Goal: Task Accomplishment & Management: Complete application form

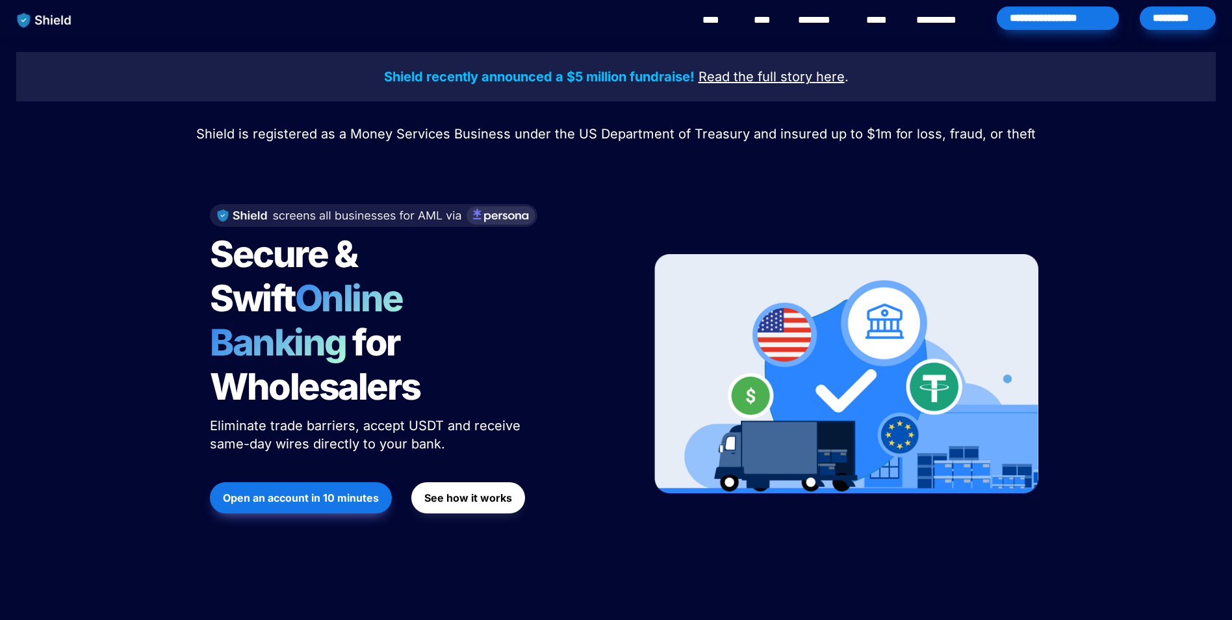
click at [280, 482] on button "Open an account in 10 minutes" at bounding box center [301, 497] width 182 height 31
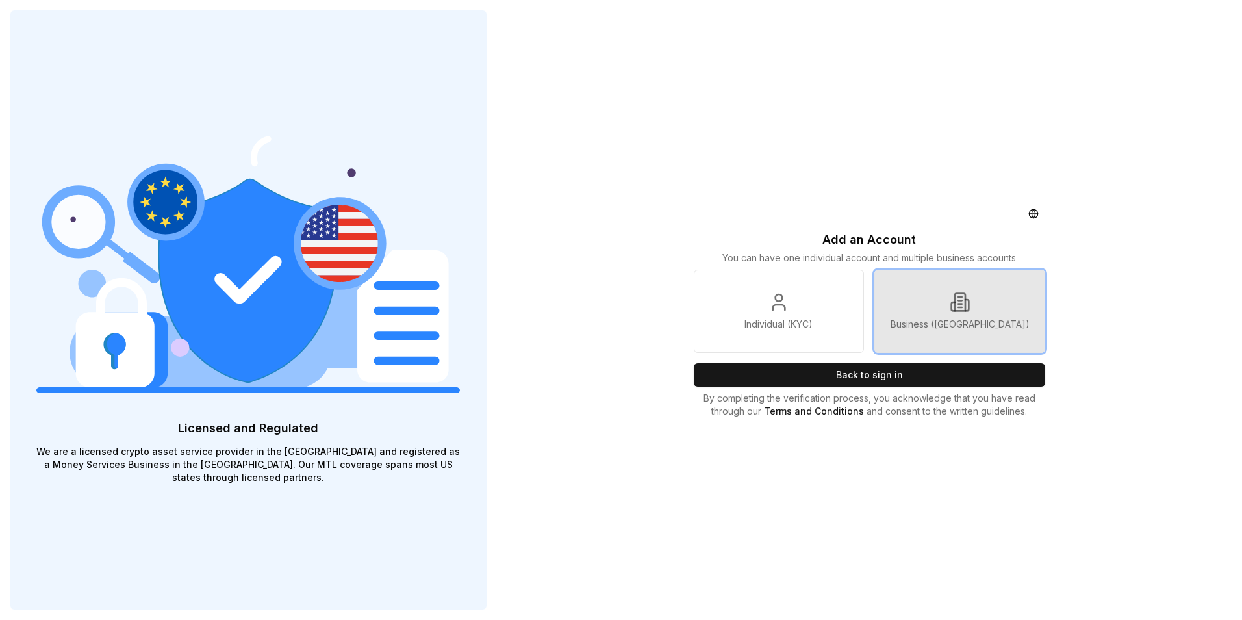
click at [943, 334] on link "Business (KYB)" at bounding box center [959, 311] width 171 height 83
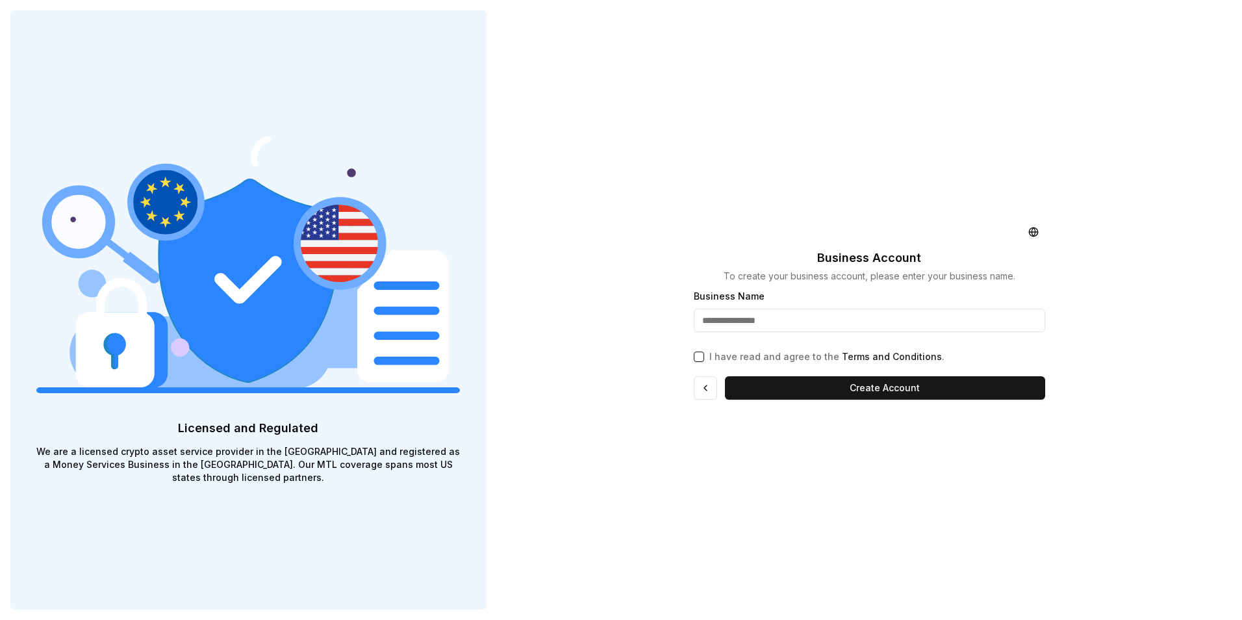
click at [778, 316] on input "Business Name" at bounding box center [870, 320] width 352 height 23
type input "**********"
click at [757, 355] on p "I have read and agree to the Terms and Conditions ." at bounding box center [826, 356] width 235 height 13
click at [704, 355] on button "I have read and agree to the Terms and Conditions ." at bounding box center [699, 356] width 10 height 10
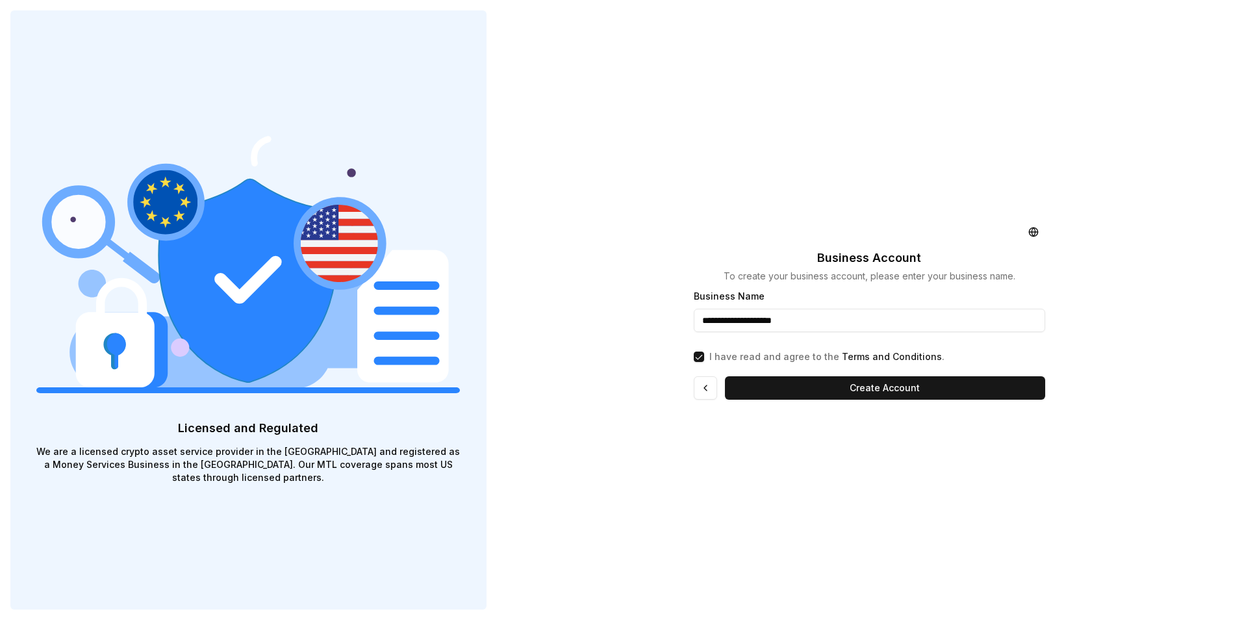
click at [774, 380] on button "Create Account" at bounding box center [885, 387] width 321 height 23
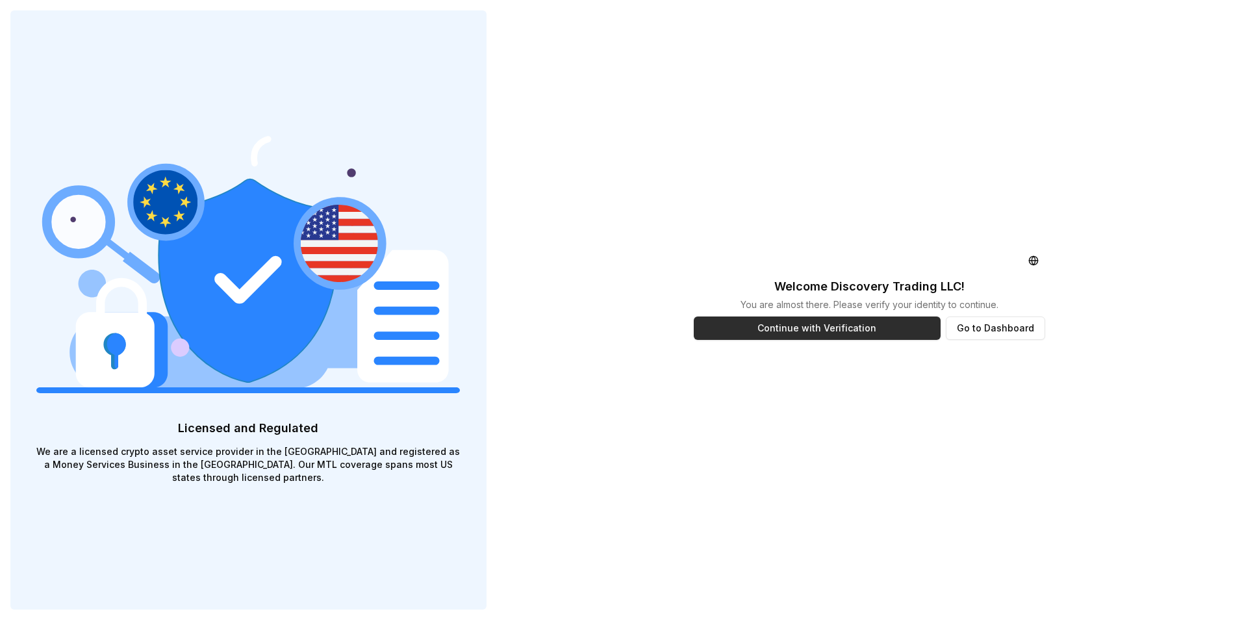
click at [832, 323] on button "Continue with Verification" at bounding box center [817, 327] width 247 height 23
